Goal: Information Seeking & Learning: Find contact information

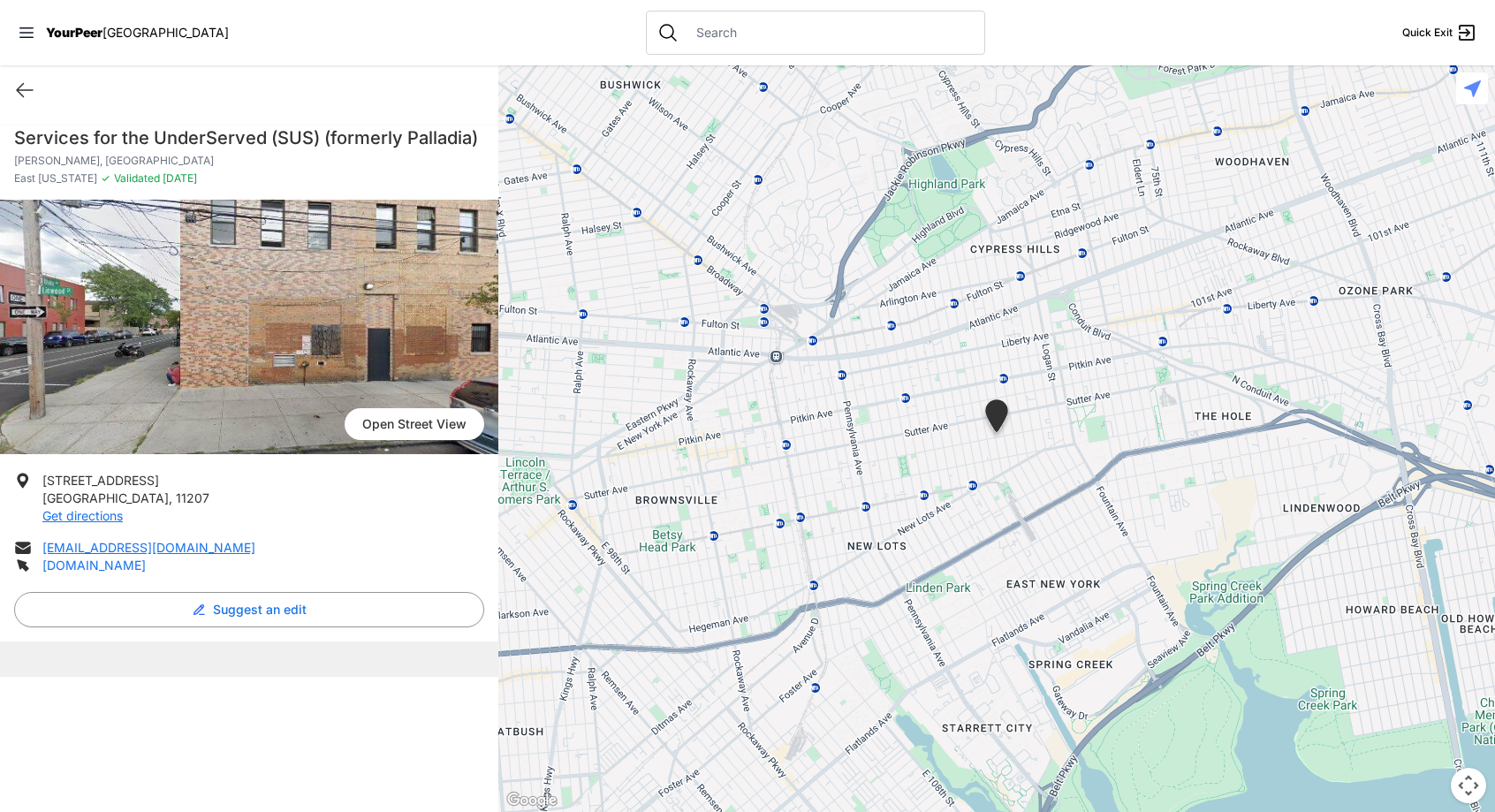
drag, startPoint x: 0, startPoint y: 0, endPoint x: 73, endPoint y: 566, distance: 570.7
click at [73, 566] on link "[DOMAIN_NAME]" at bounding box center [94, 564] width 103 height 15
click at [21, 96] on icon at bounding box center [25, 90] width 21 height 21
select select "recentlyUpdated"
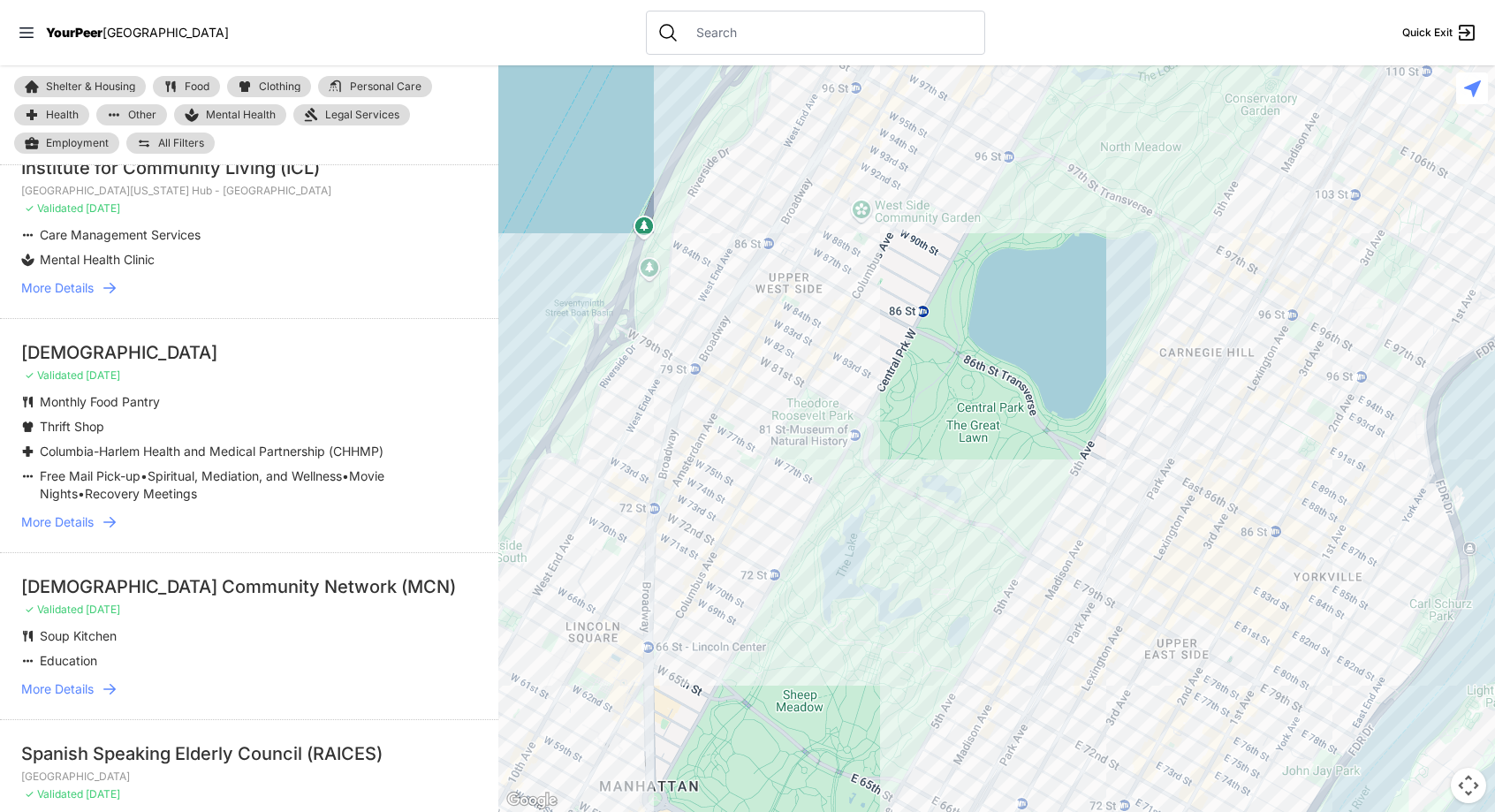
scroll to position [2836, 0]
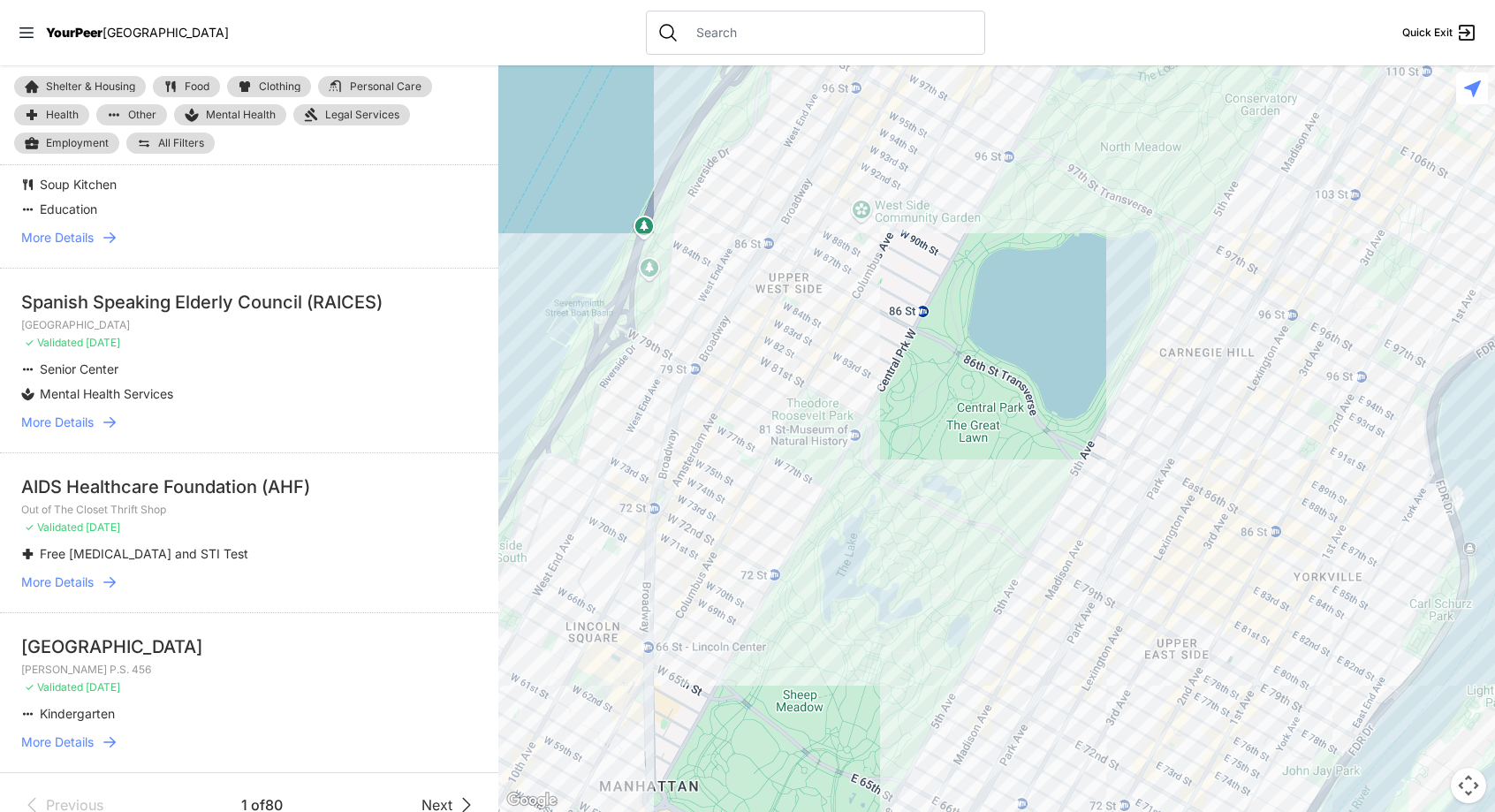
click at [87, 541] on li "AIDS Healthcare Foundation (AHF) Out of The Closet Thrift Shop ✓ Validated [DAT…" at bounding box center [249, 531] width 498 height 160
click at [86, 544] on li "AIDS Healthcare Foundation (AHF) Out of The Closet Thrift Shop ✓ Validated [DAT…" at bounding box center [249, 531] width 498 height 160
click at [85, 573] on span "More Details" at bounding box center [57, 582] width 72 height 18
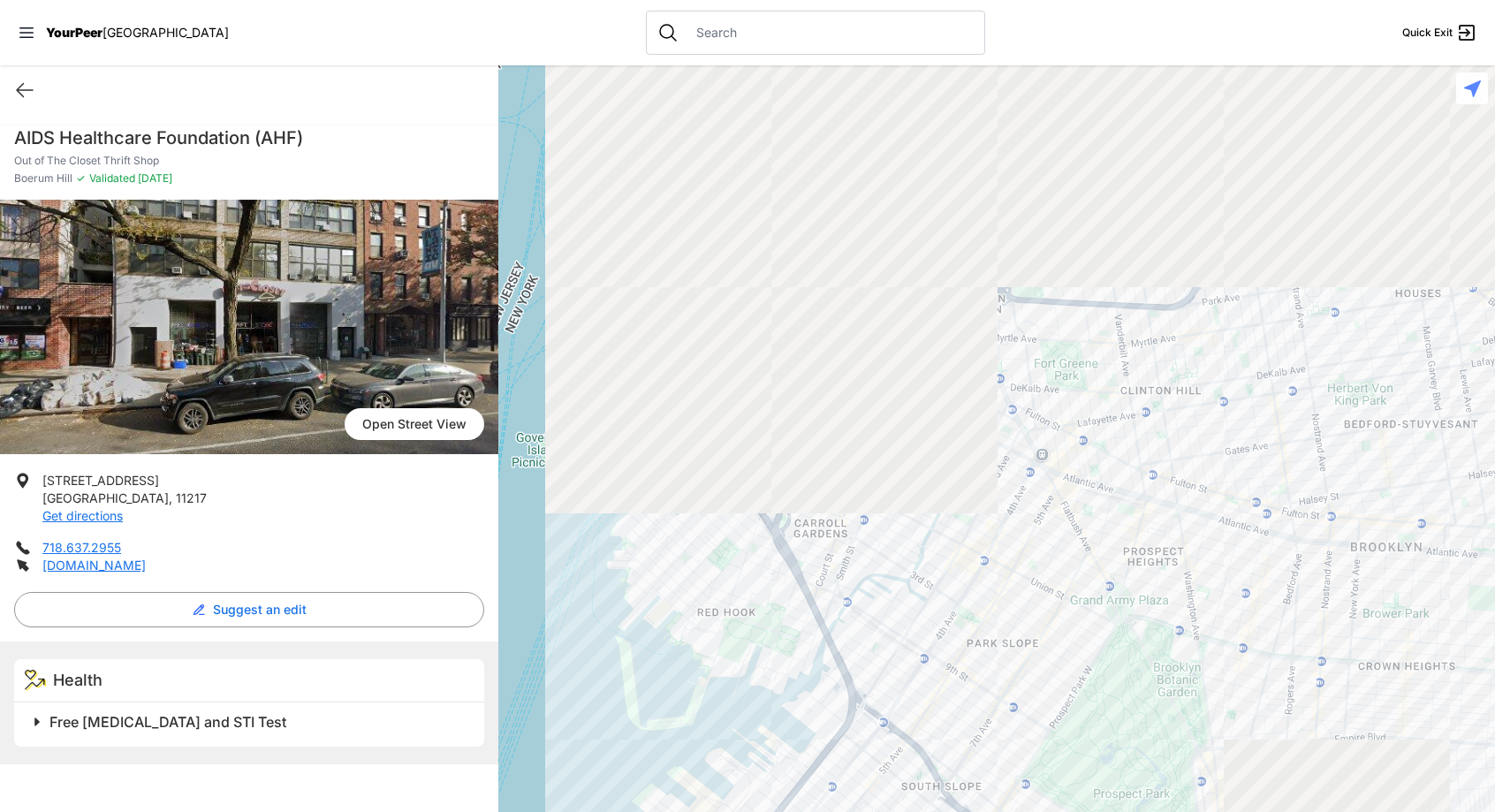
select select "recentlyUpdated"
